Goal: Transaction & Acquisition: Purchase product/service

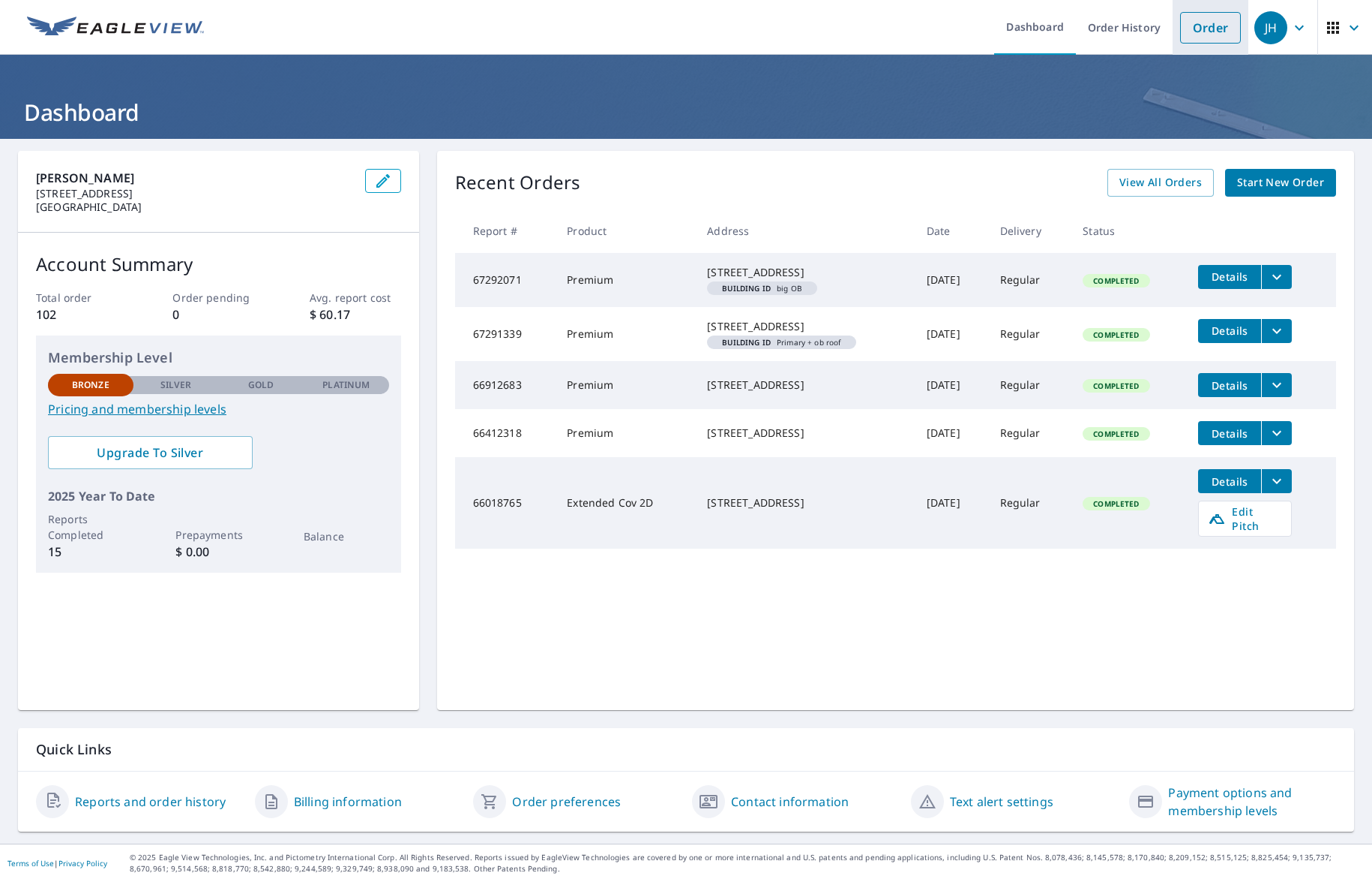
click at [1189, 23] on link "Order" at bounding box center [1211, 28] width 60 height 32
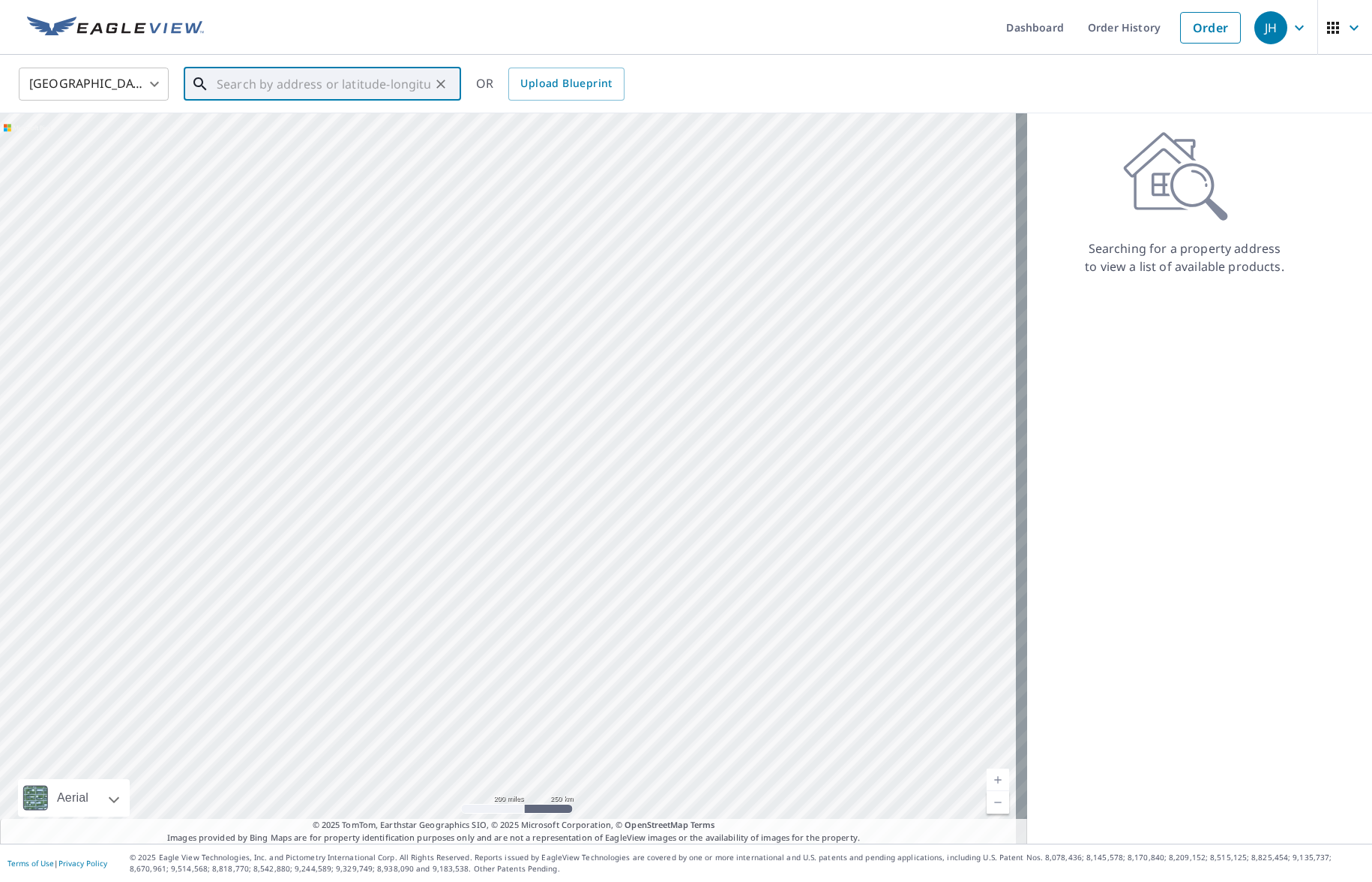
click at [325, 90] on input "text" at bounding box center [323, 83] width 214 height 42
type input "[STREET_ADDRESS]"
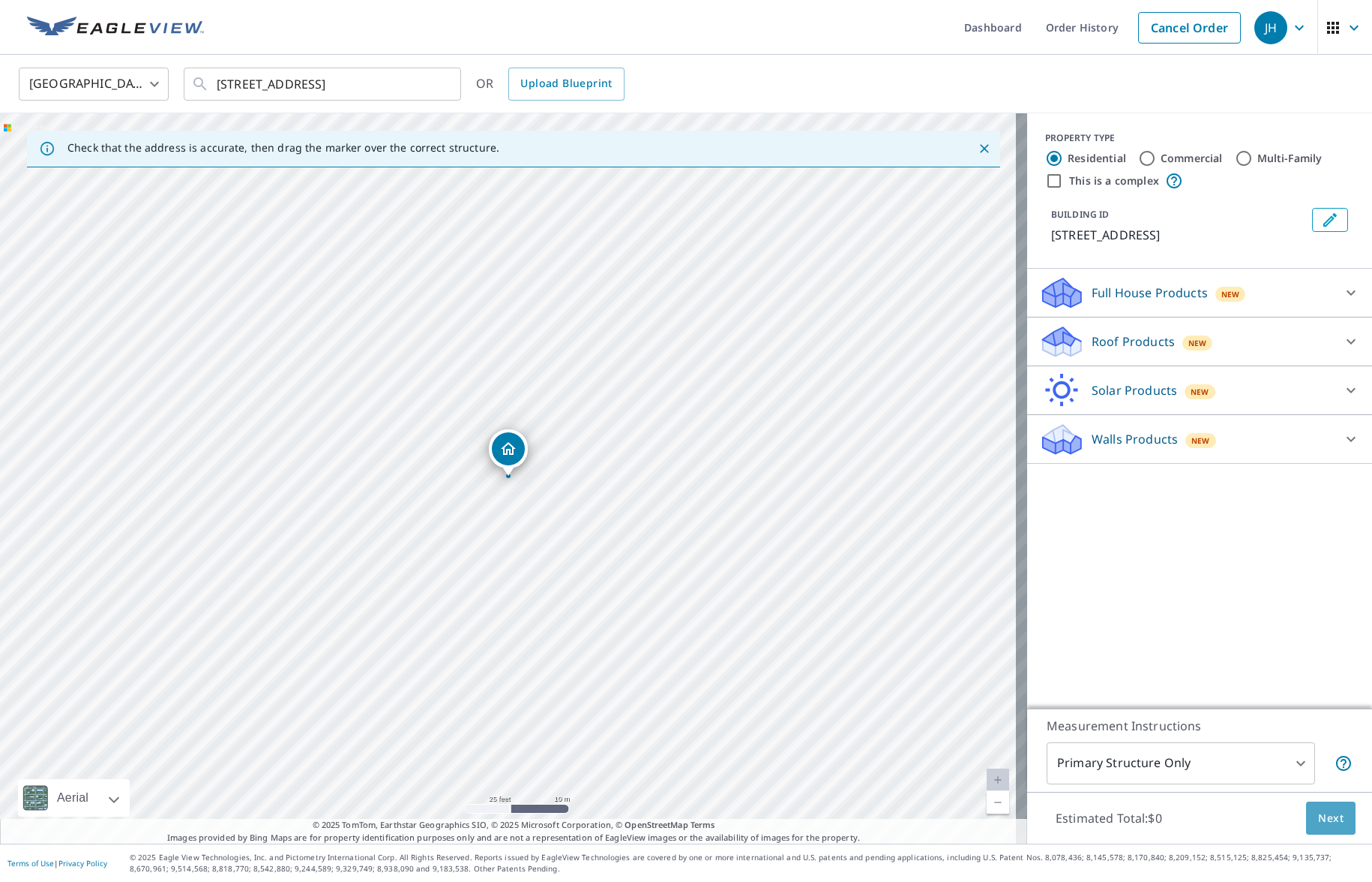
click at [1321, 820] on span "Next" at bounding box center [1330, 818] width 26 height 19
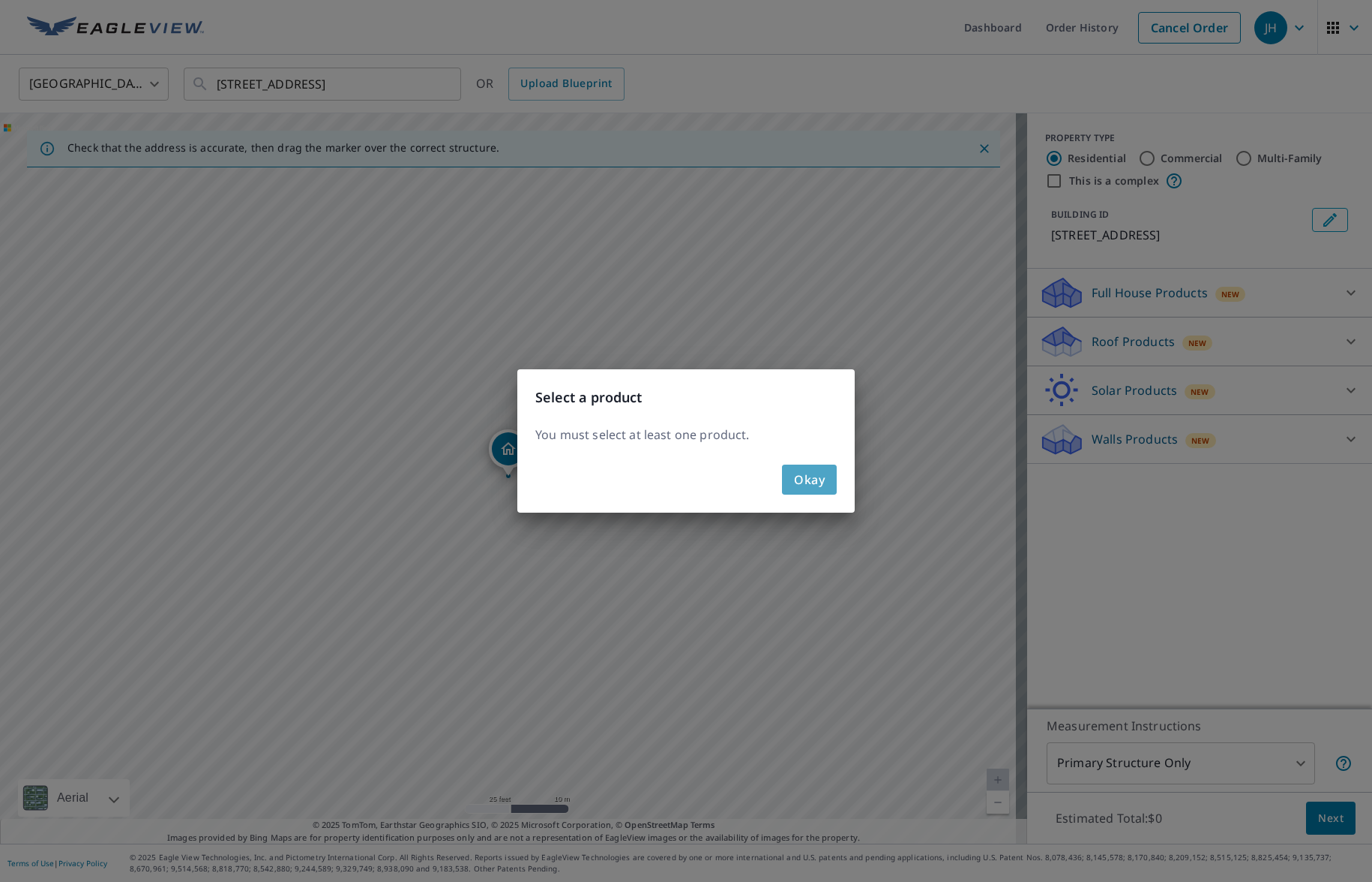
click at [814, 483] on span "Okay" at bounding box center [809, 479] width 31 height 21
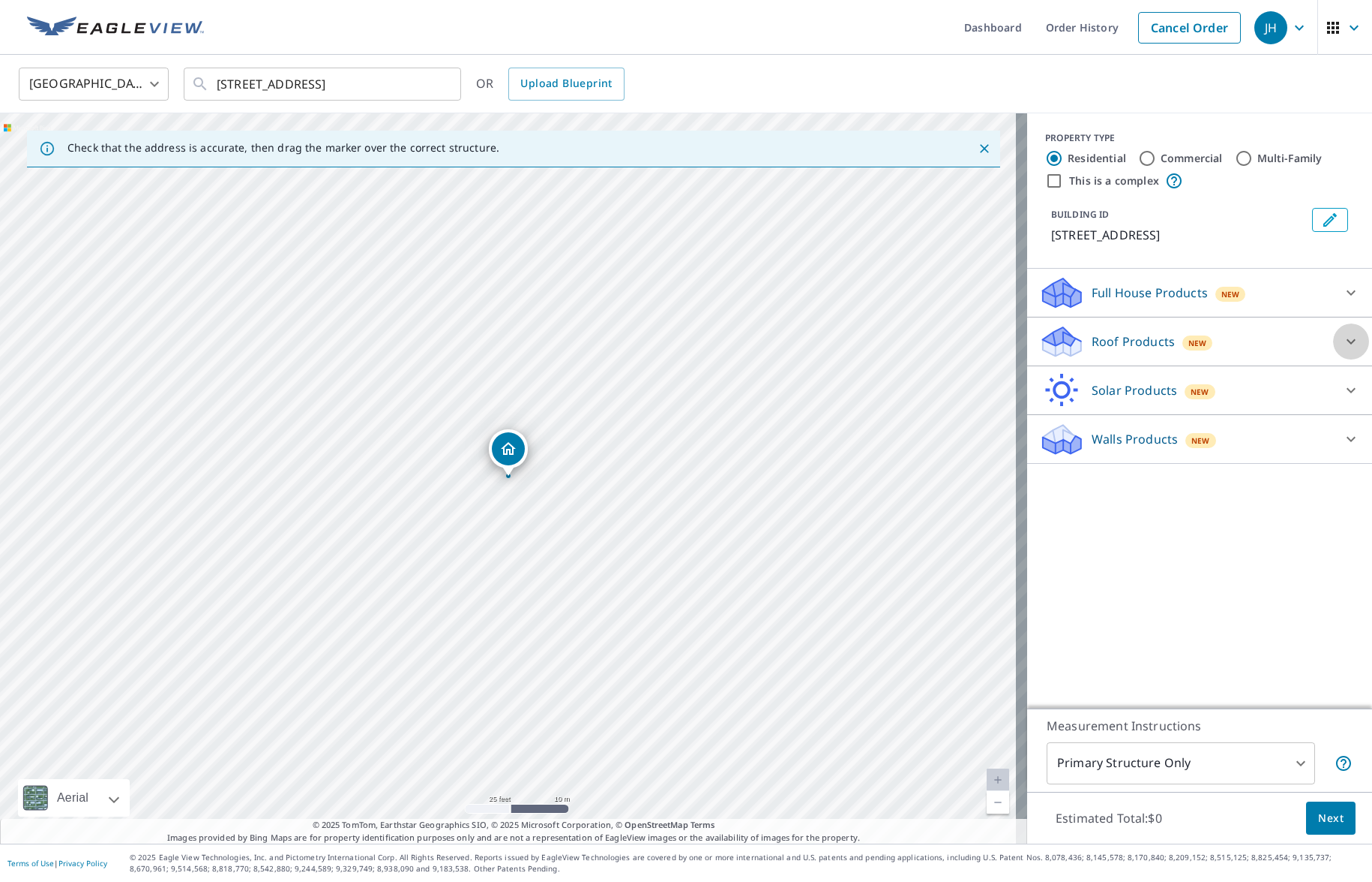
click at [1343, 350] on icon at bounding box center [1352, 342] width 18 height 18
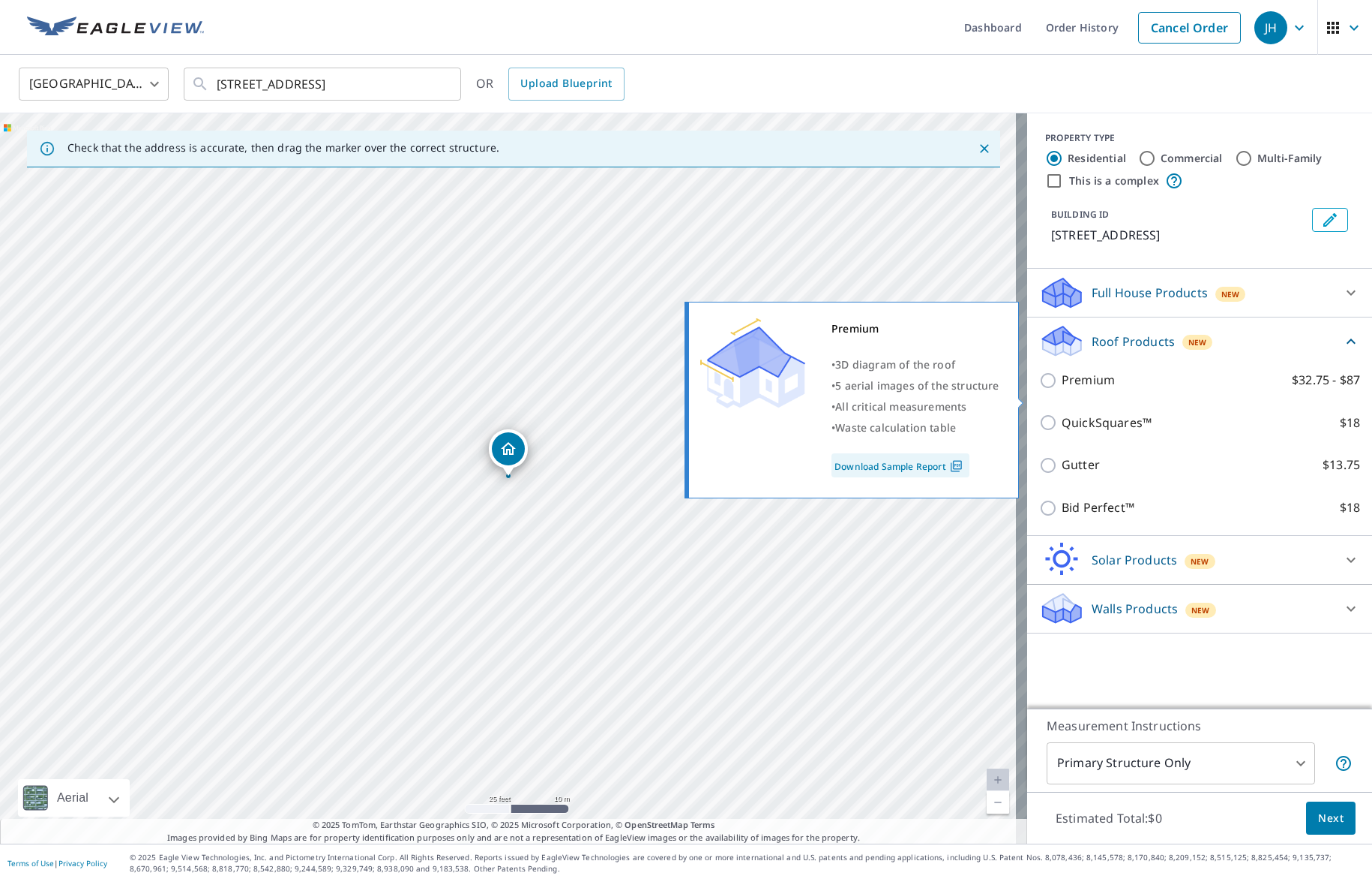
click at [1039, 390] on input "Premium $32.75 - $87" at bounding box center [1050, 381] width 22 height 18
checkbox input "true"
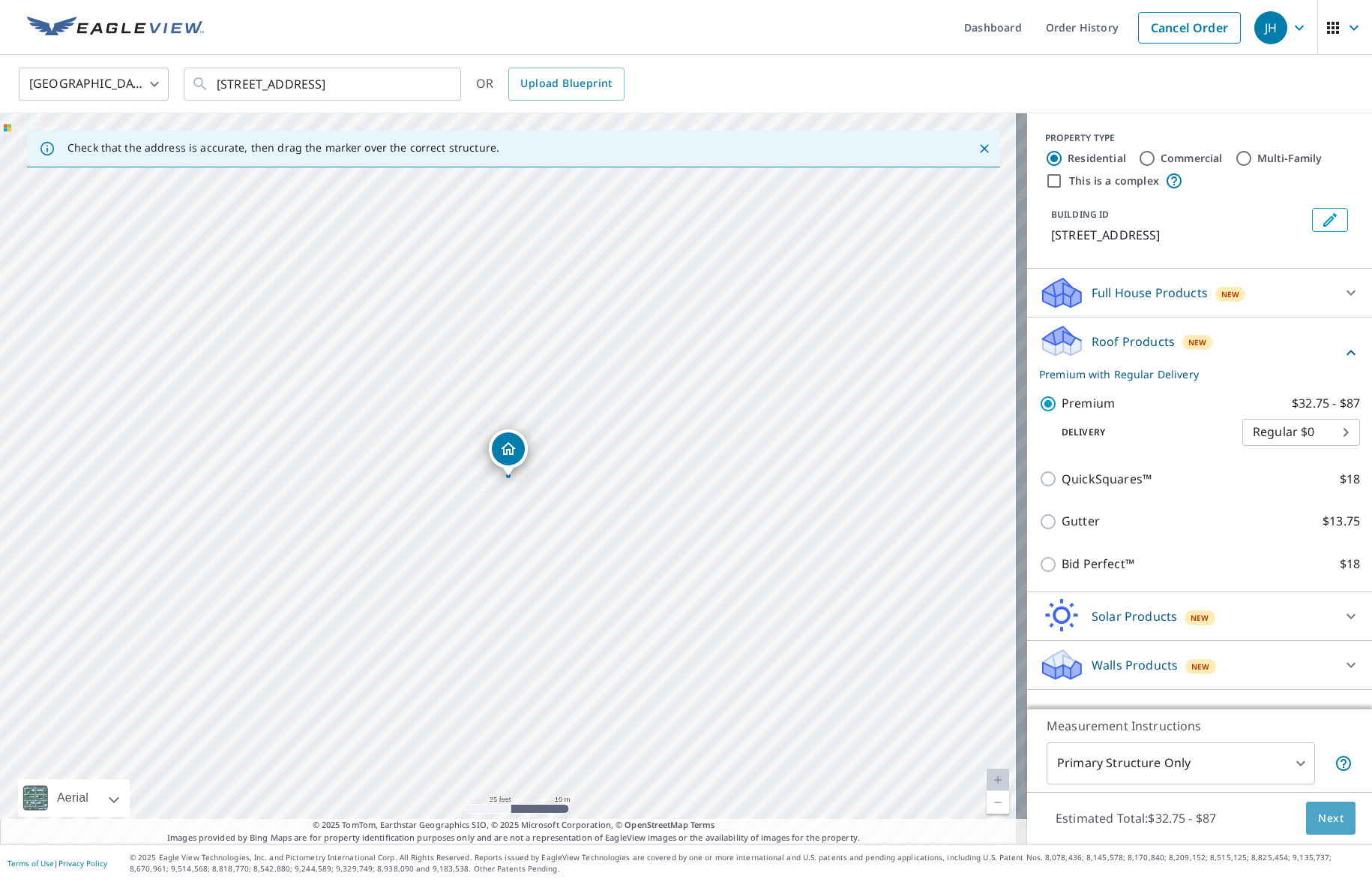
click at [1326, 817] on span "Next" at bounding box center [1330, 818] width 26 height 19
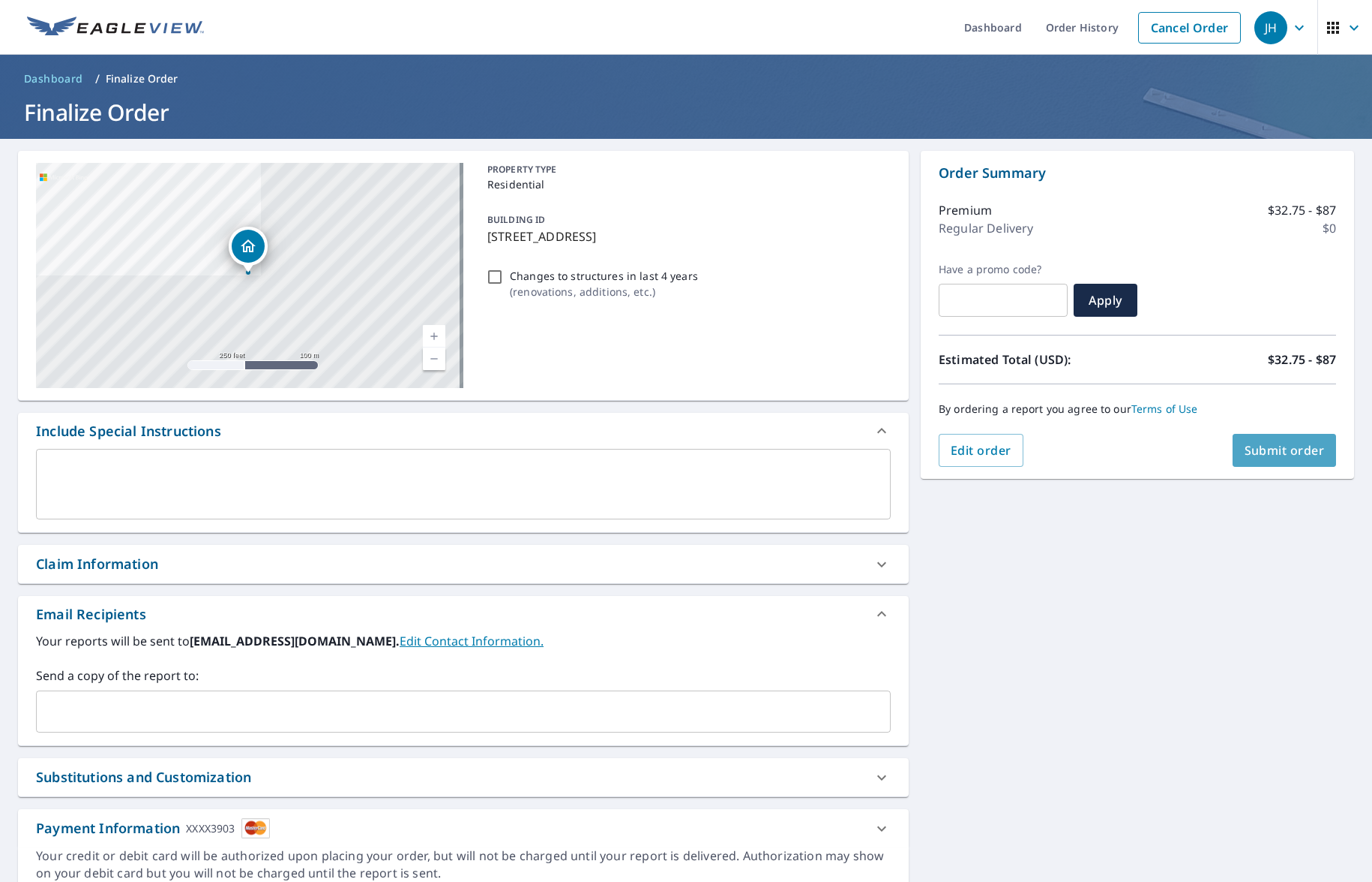
click at [1280, 445] on span "Submit order" at bounding box center [1285, 450] width 80 height 17
checkbox input "true"
